Goal: Task Accomplishment & Management: Manage account settings

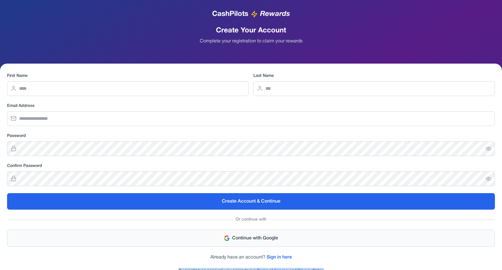
click at [254, 240] on button "Continue with Google" at bounding box center [251, 238] width 488 height 17
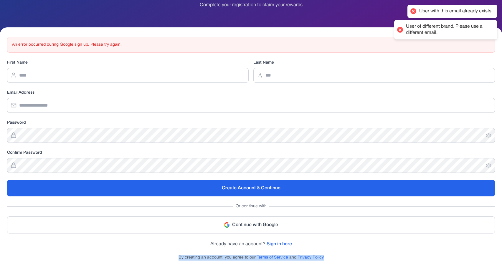
scroll to position [36, 0]
click at [274, 243] on link "Sign in here" at bounding box center [279, 244] width 25 height 4
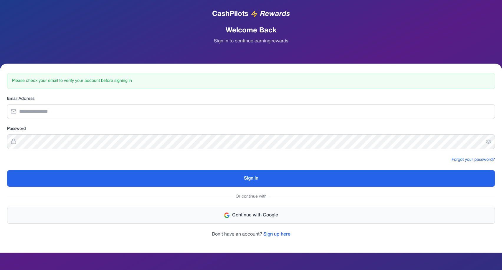
click at [242, 218] on button "Continue with Google" at bounding box center [251, 215] width 488 height 17
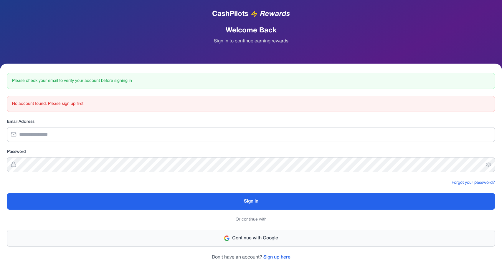
click at [259, 235] on button "Continue with Google" at bounding box center [251, 238] width 488 height 17
click at [254, 239] on button "Continue with Google" at bounding box center [251, 238] width 488 height 17
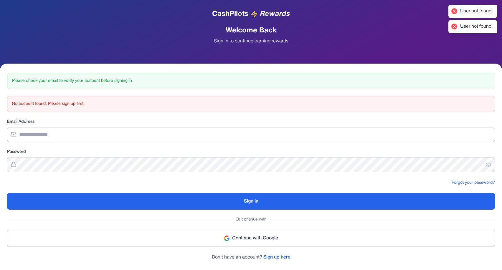
click at [268, 256] on link "Sign up here" at bounding box center [276, 258] width 27 height 4
